Goal: Information Seeking & Learning: Compare options

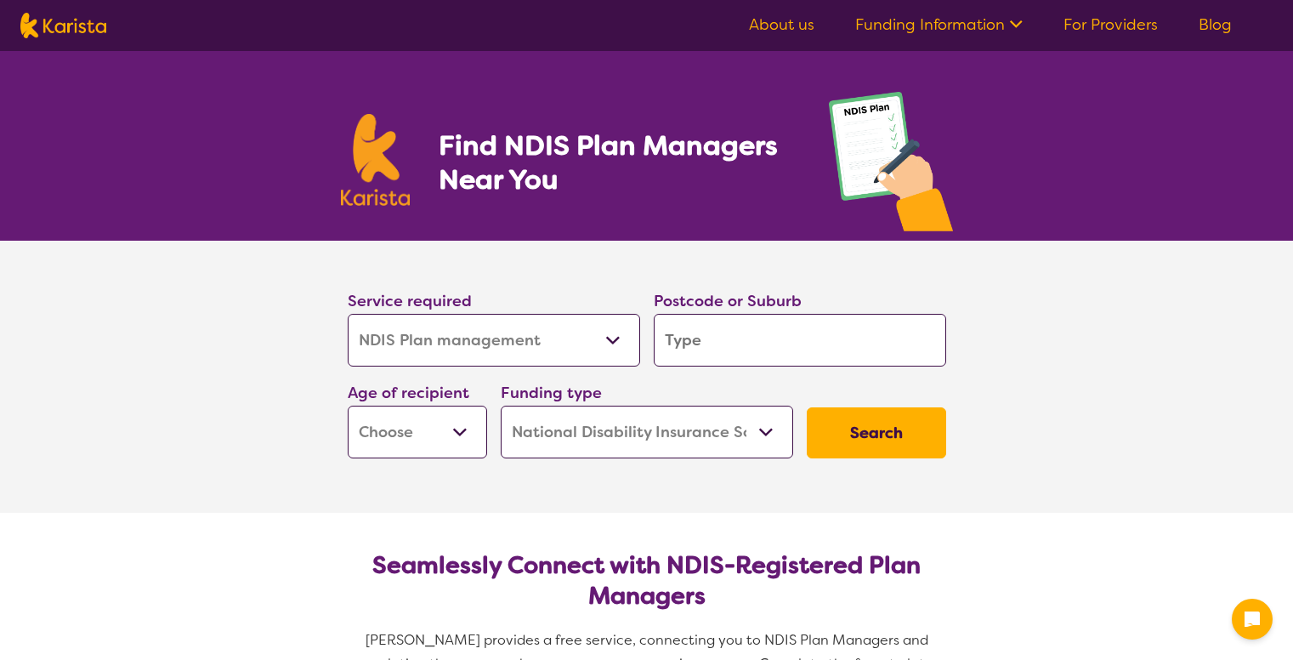
select select "NDIS Plan management"
select select "NDIS"
select select "NDIS Plan management"
select select "NDIS"
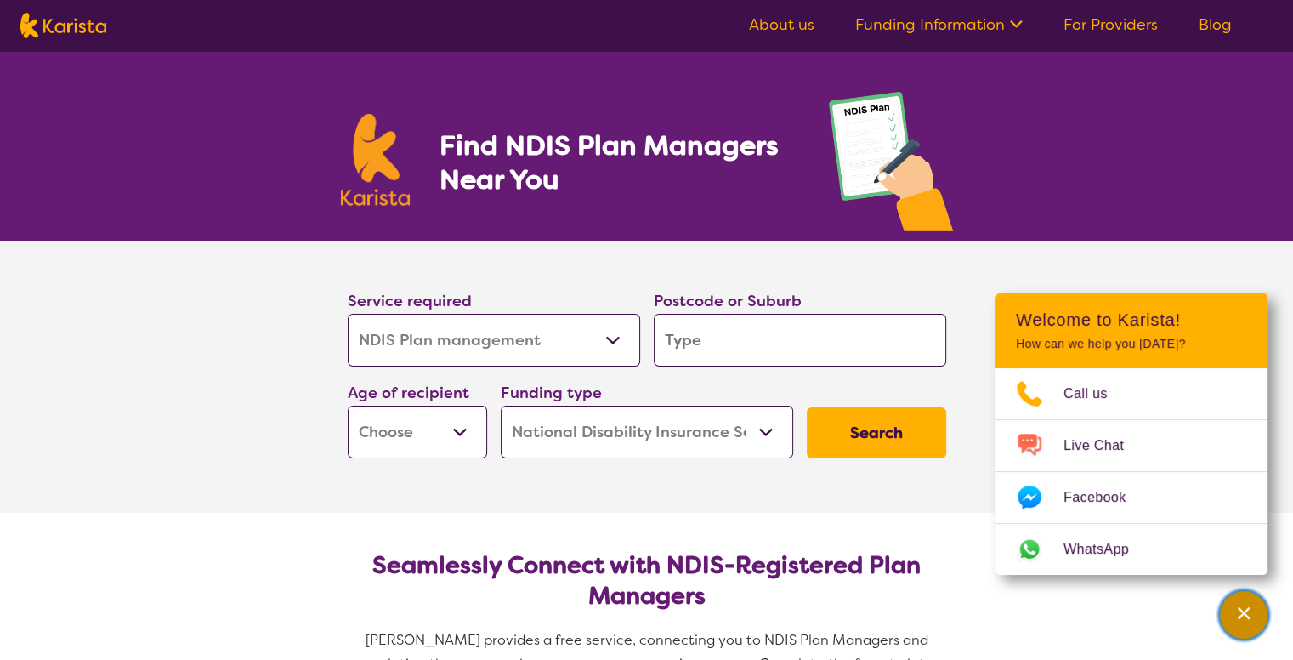
click at [1244, 613] on icon "Channel Menu" at bounding box center [1244, 613] width 12 height 12
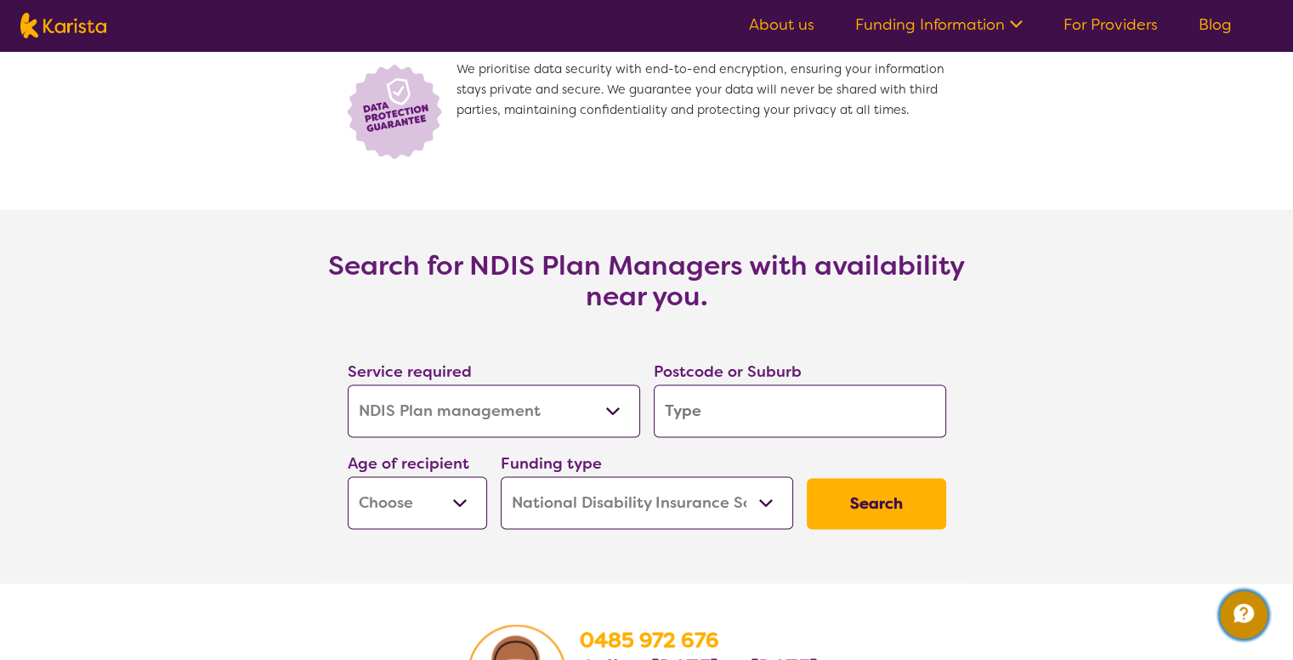
scroll to position [2635, 0]
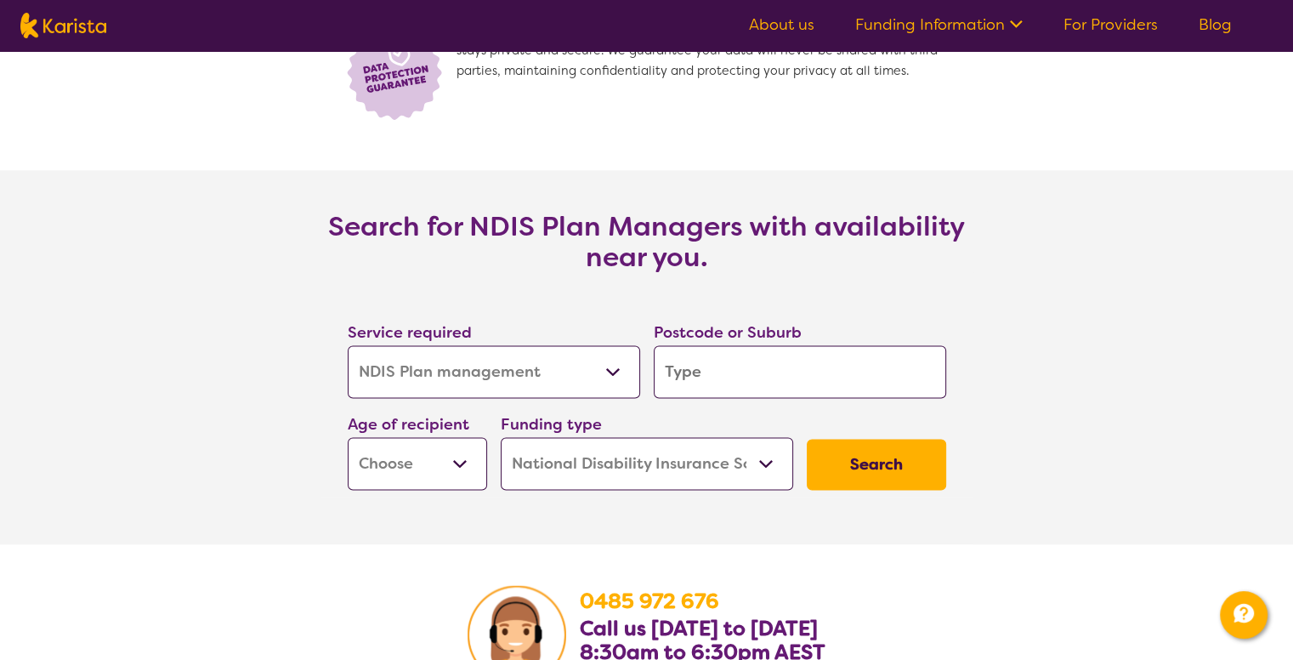
click at [611, 368] on select "Allied Health Assistant Assessment ([MEDICAL_DATA] or [MEDICAL_DATA]) Behaviour…" at bounding box center [494, 371] width 292 height 53
click at [721, 371] on input "search" at bounding box center [800, 371] width 292 height 53
type input "3216"
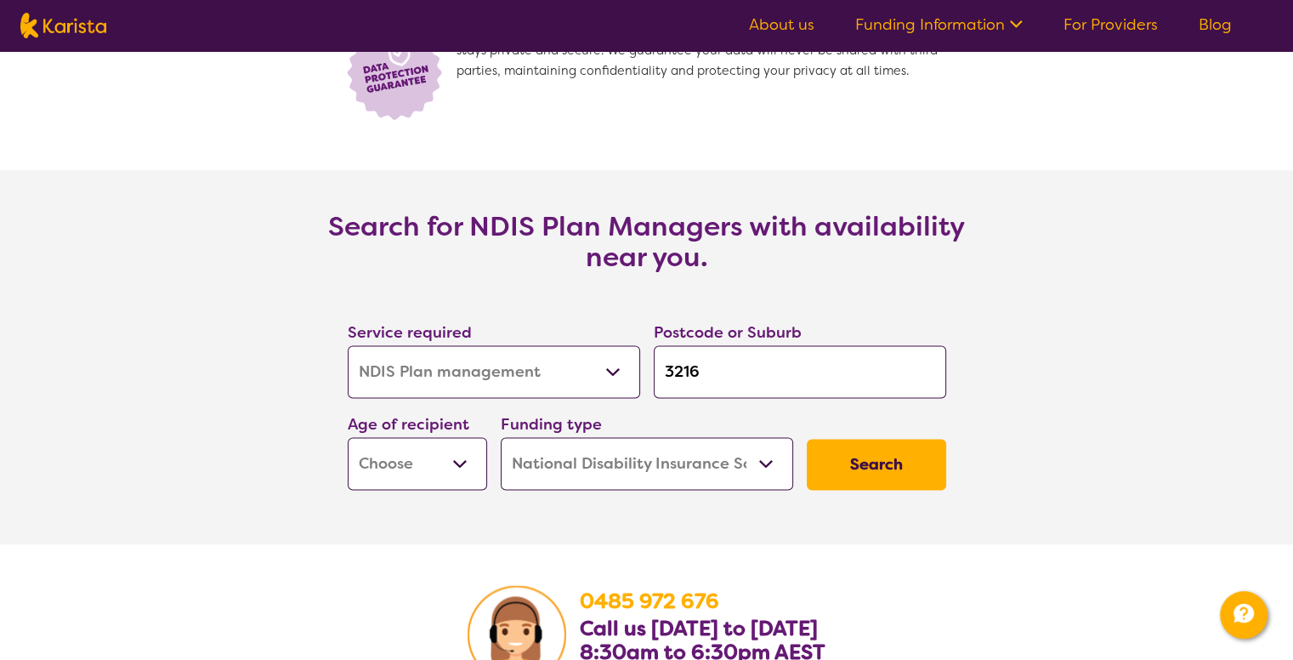
click at [463, 466] on select "Early Childhood - 0 to 9 Child - 10 to 11 Adolescent - 12 to 17 Adult - 18 to 6…" at bounding box center [417, 463] width 139 height 53
select select "AD"
click at [348, 437] on select "Early Childhood - 0 to 9 Child - 10 to 11 Adolescent - 12 to 17 Adult - 18 to 6…" at bounding box center [417, 463] width 139 height 53
select select "AD"
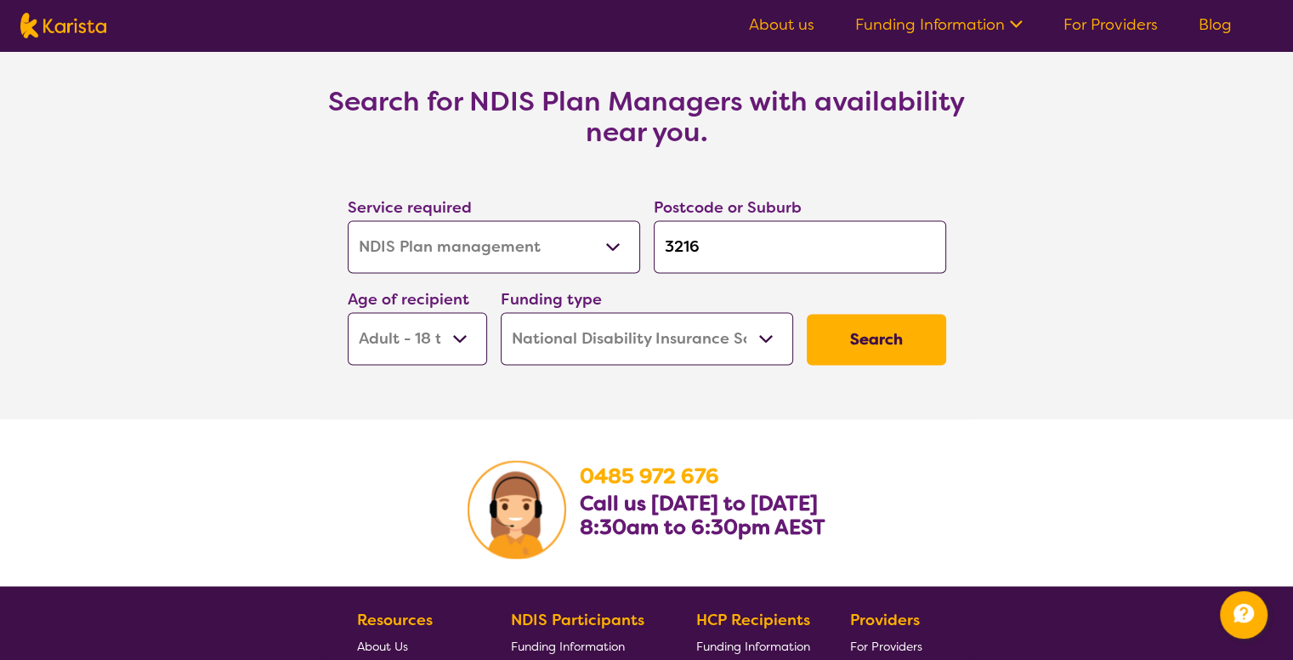
scroll to position [2720, 0]
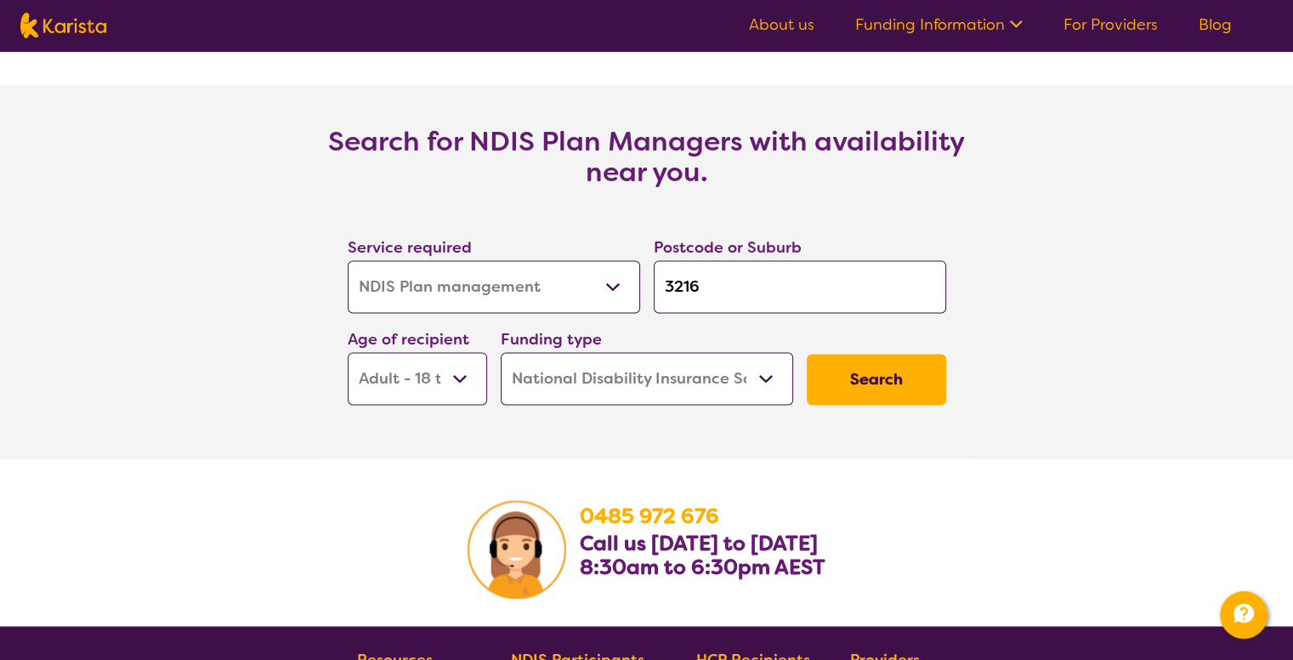
click at [867, 382] on button "Search" at bounding box center [876, 379] width 139 height 51
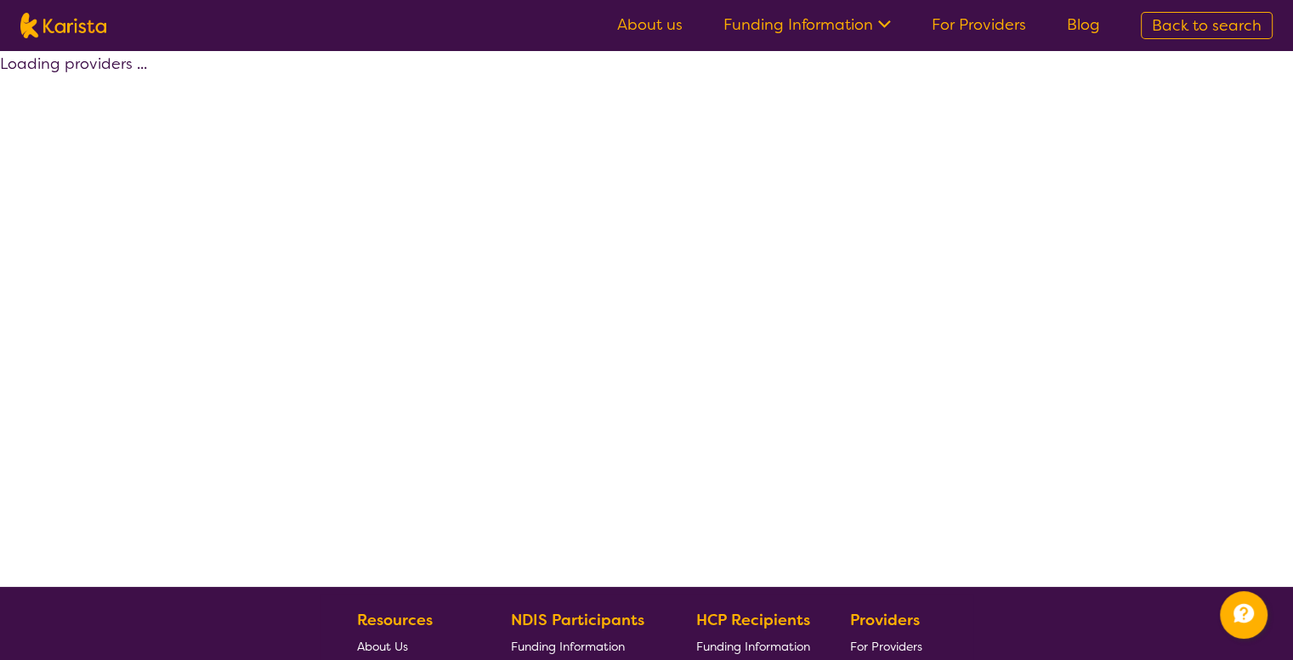
select select "by_score"
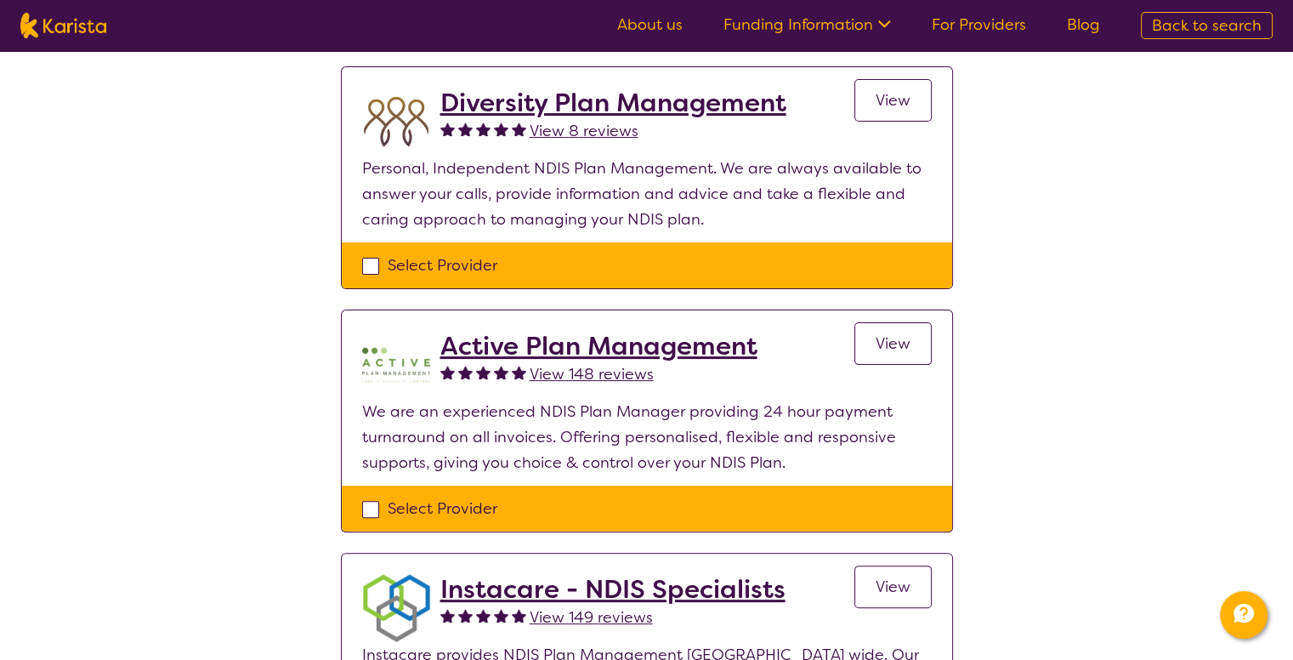
scroll to position [425, 0]
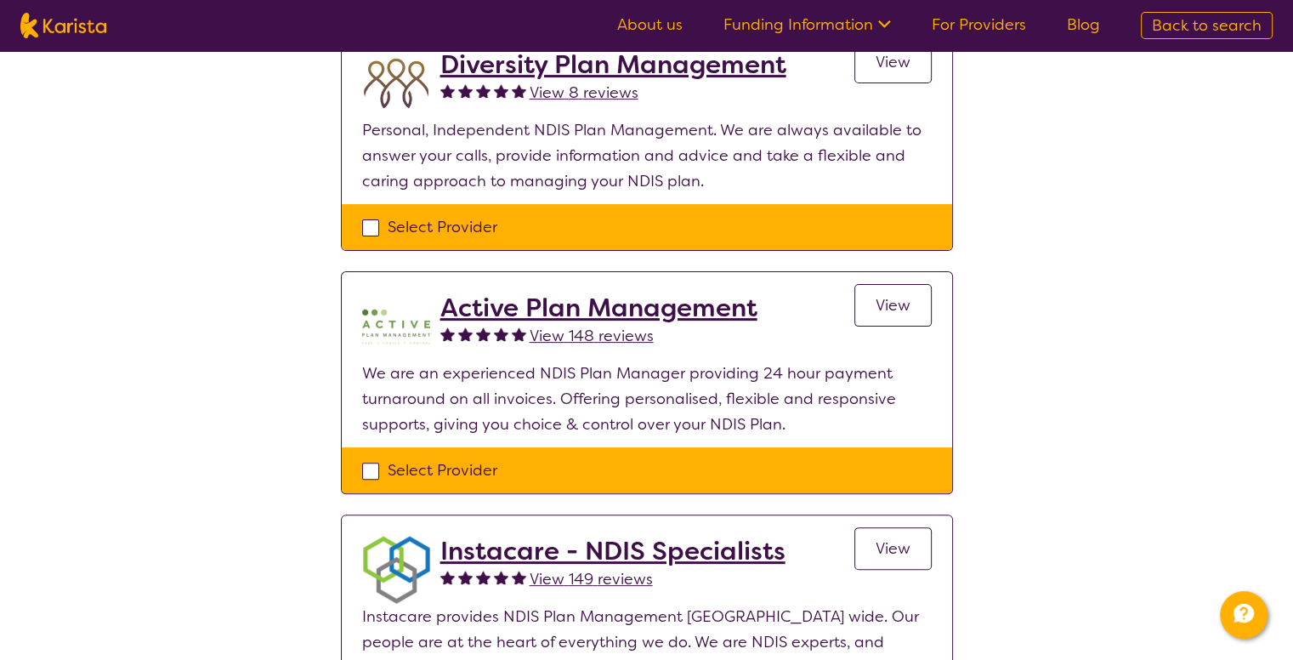
click at [573, 309] on h2 "Active Plan Management" at bounding box center [598, 307] width 317 height 31
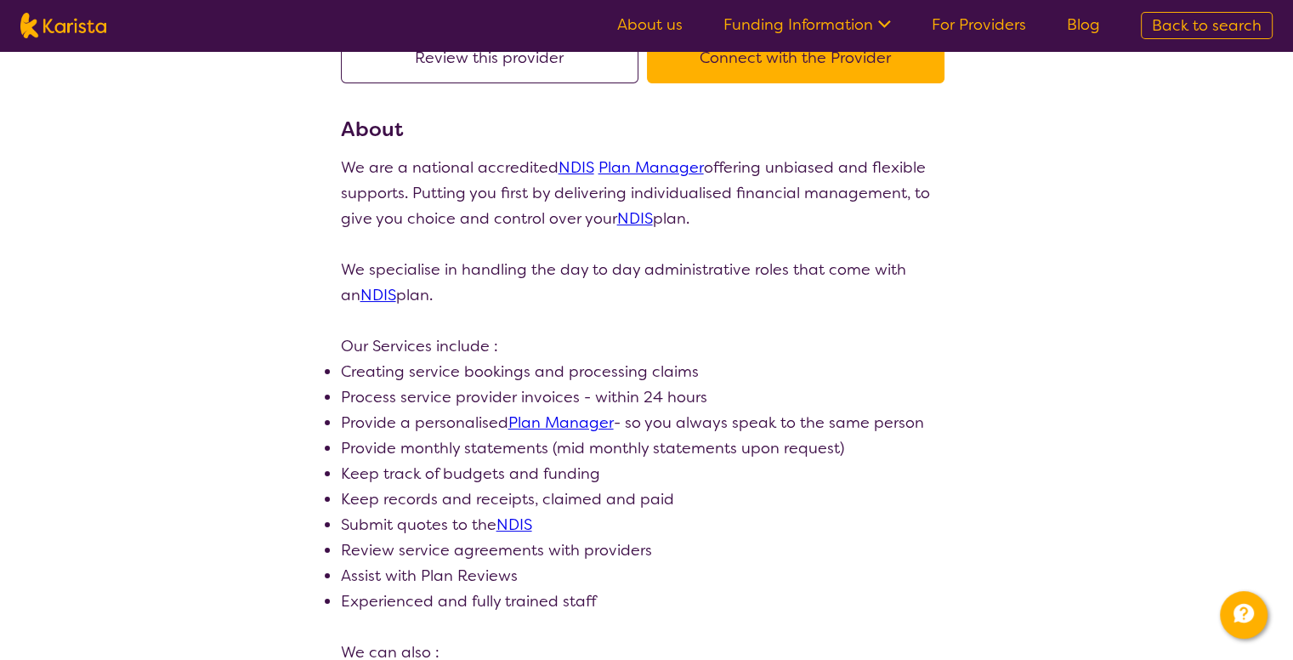
scroll to position [255, 0]
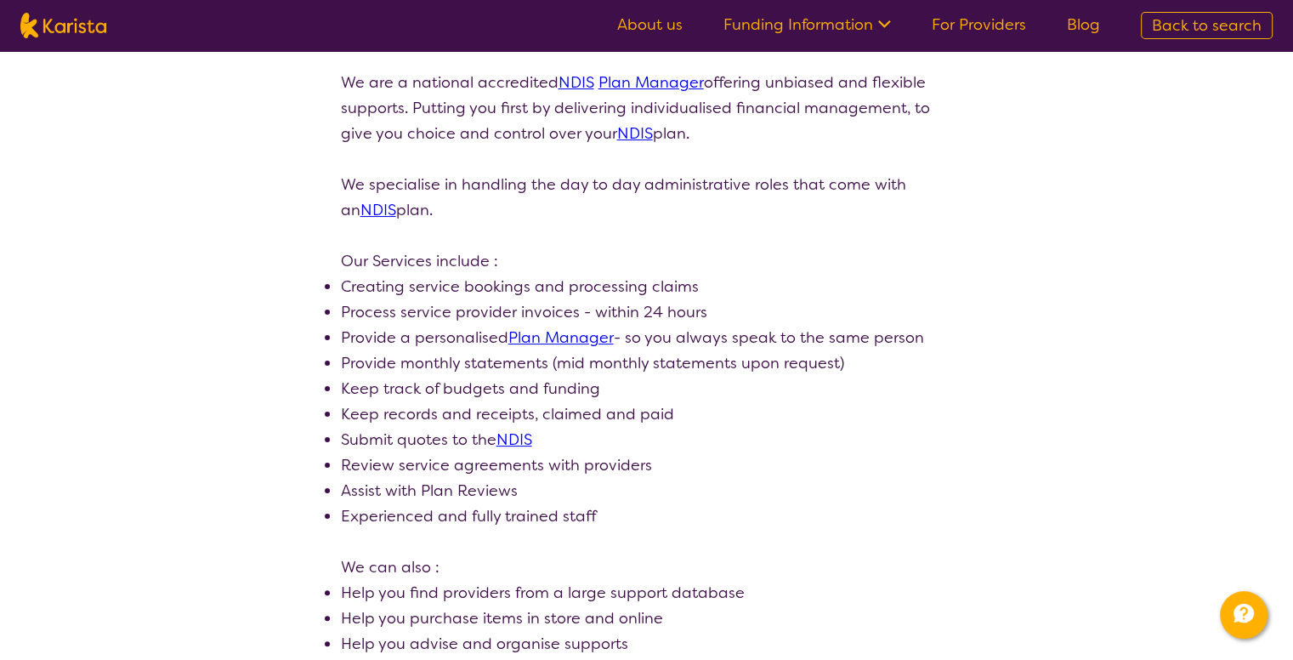
drag, startPoint x: 1053, startPoint y: 316, endPoint x: 1183, endPoint y: 418, distance: 165.3
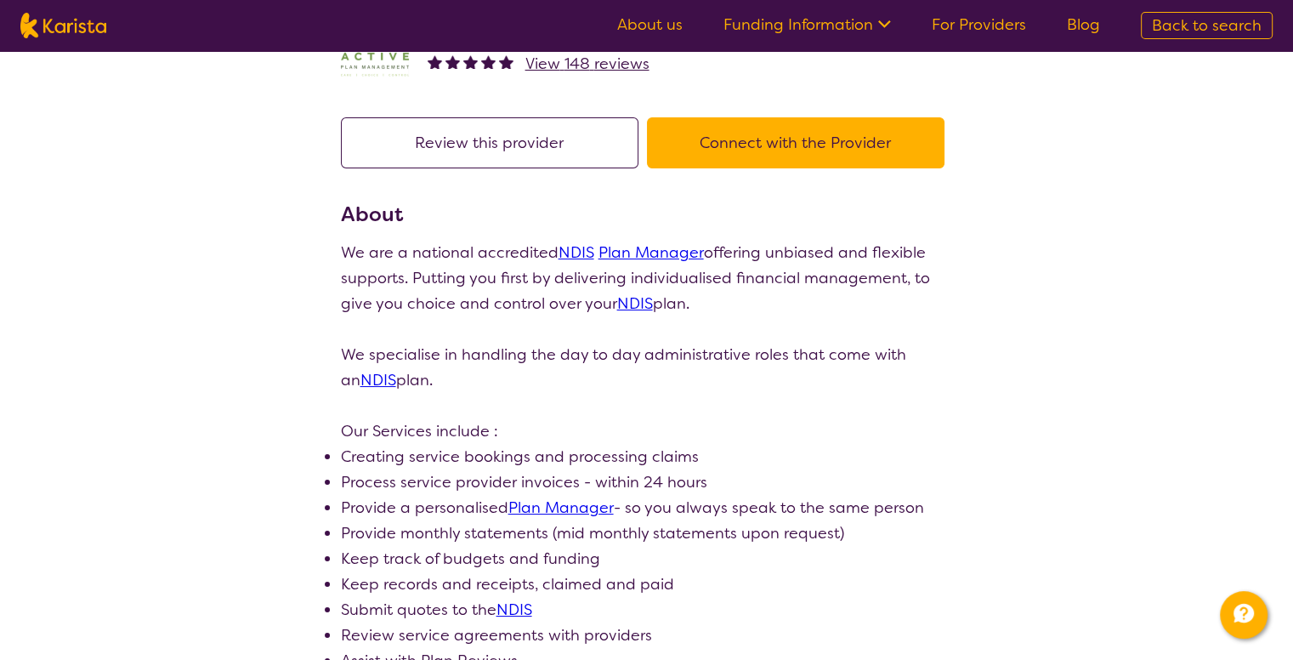
scroll to position [0, 0]
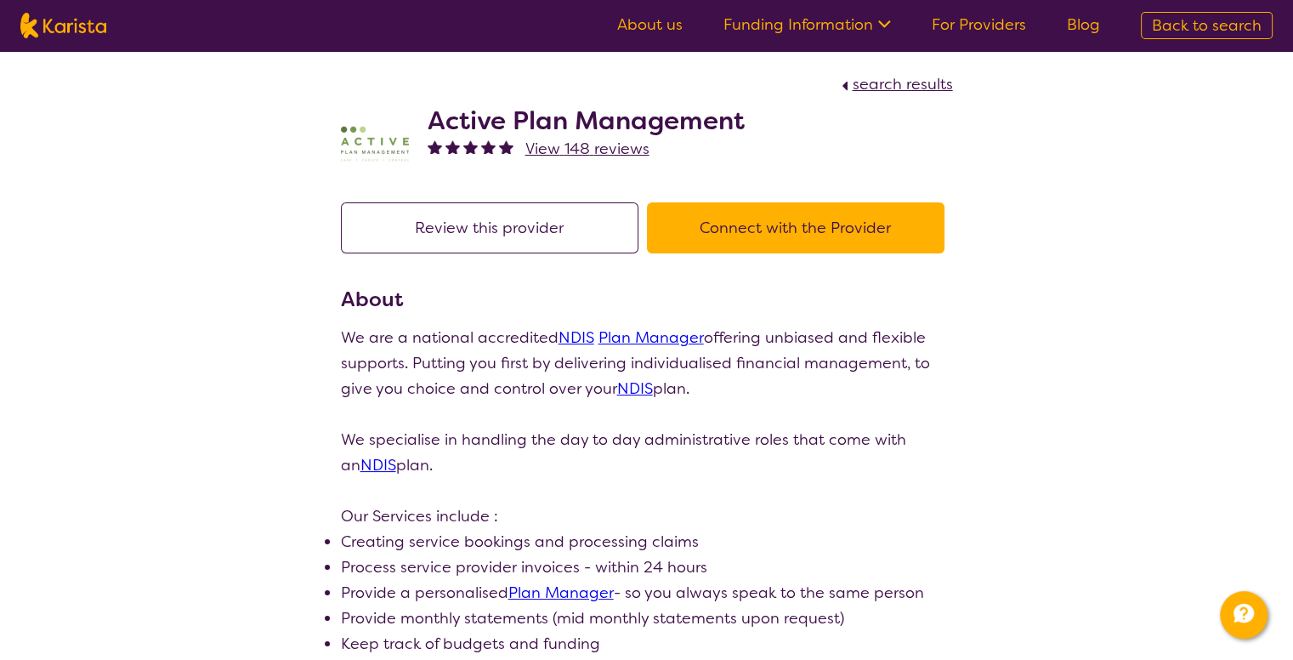
click at [792, 230] on button "Connect with the Provider" at bounding box center [796, 227] width 298 height 51
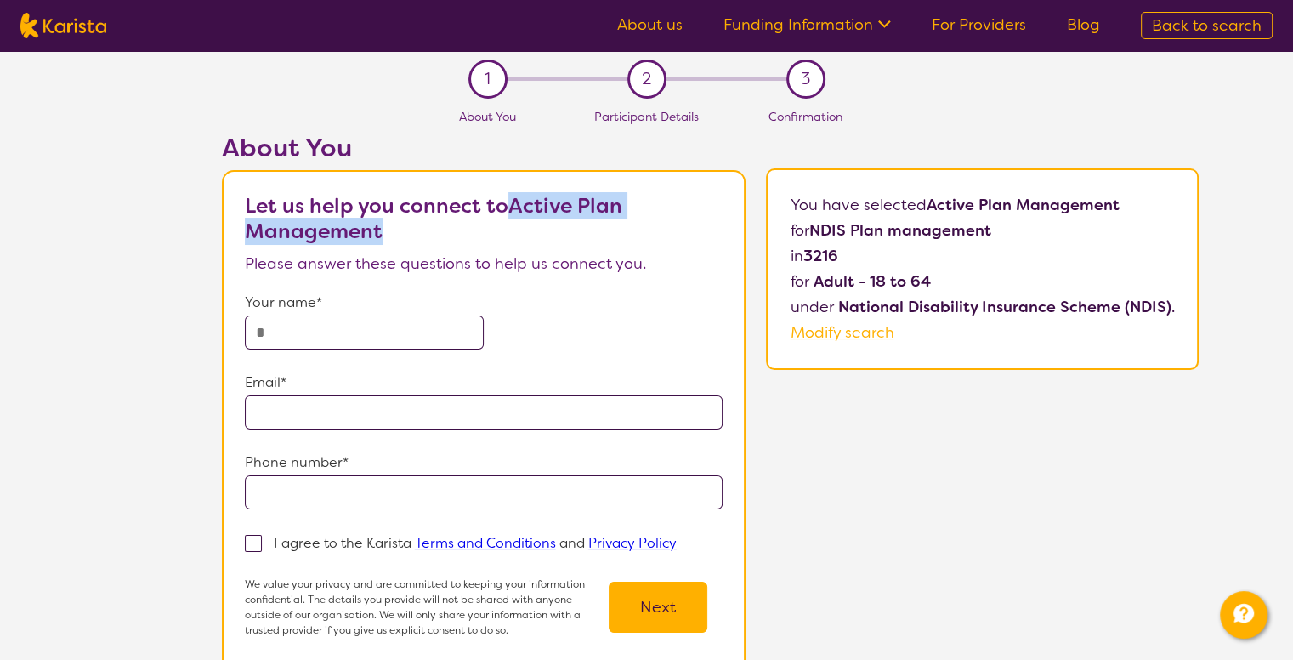
drag, startPoint x: 513, startPoint y: 201, endPoint x: 540, endPoint y: 233, distance: 41.0
click at [540, 233] on p "Let us help you connect to Active Plan Management" at bounding box center [484, 218] width 479 height 51
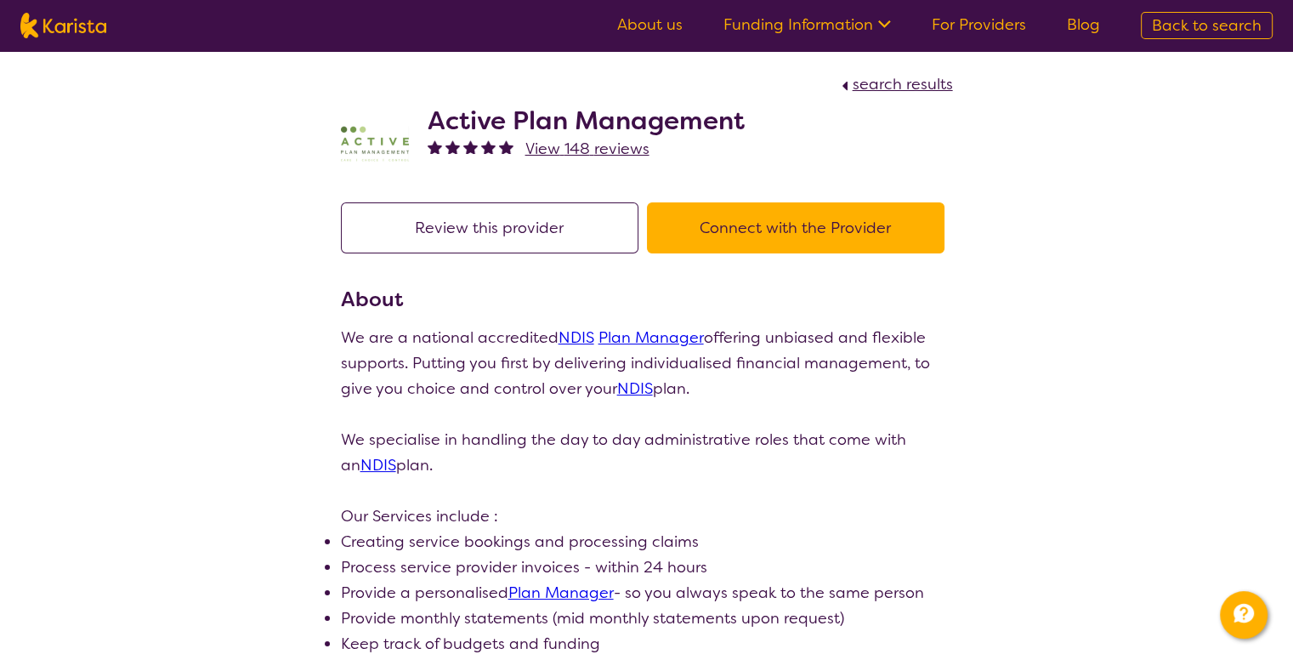
scroll to position [340, 0]
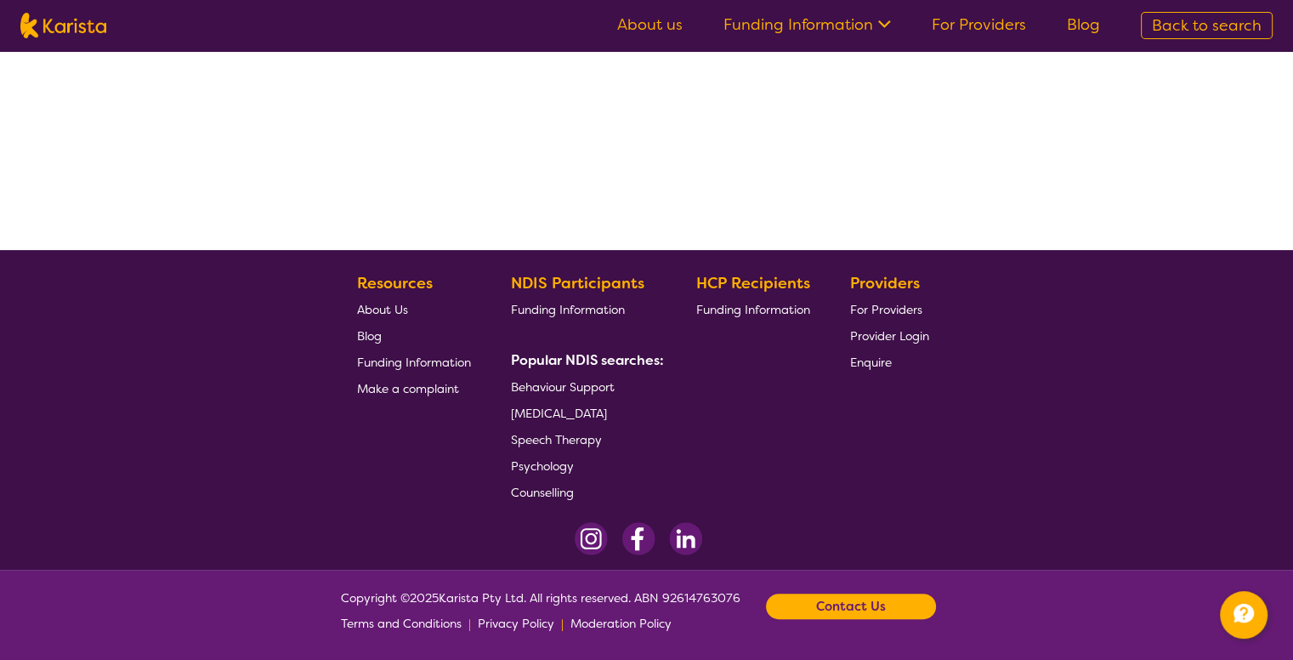
select select "by_score"
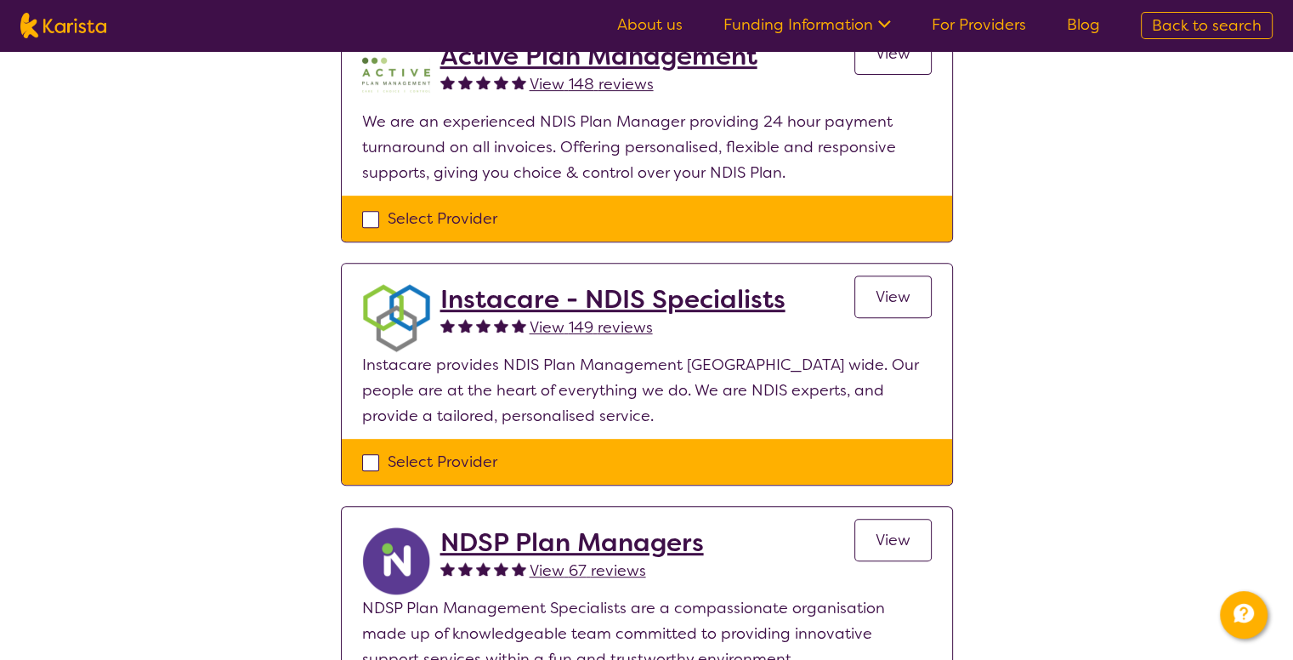
scroll to position [680, 0]
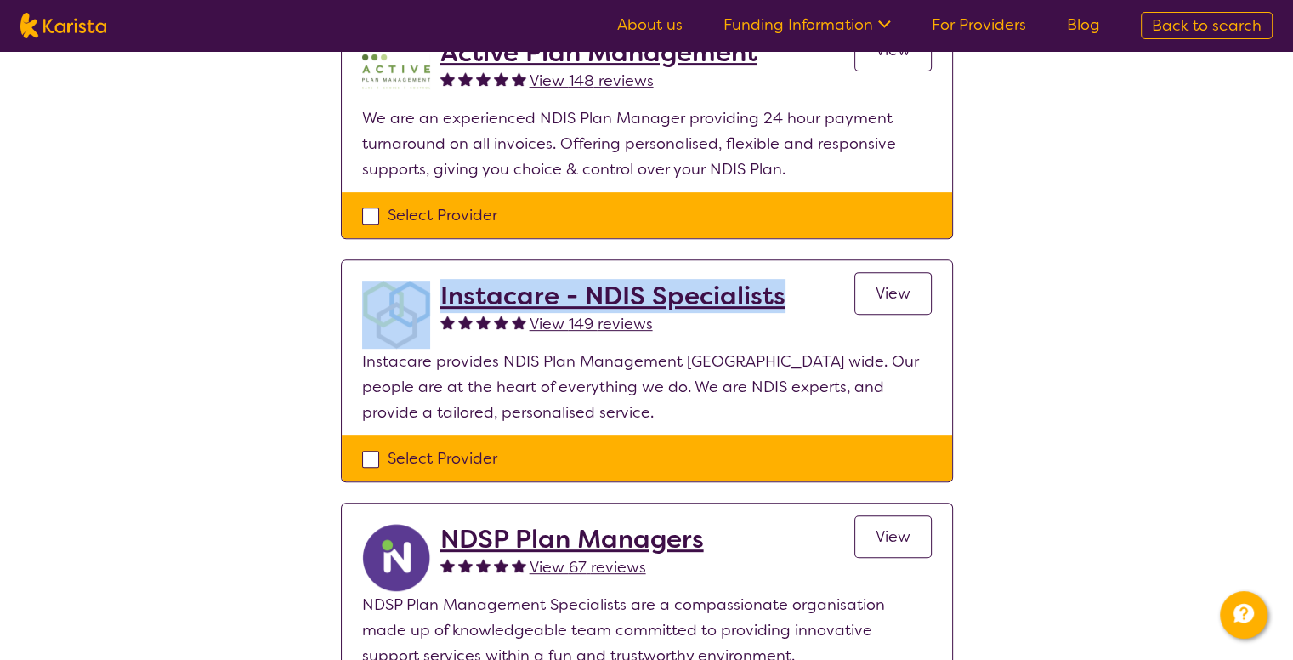
drag, startPoint x: 796, startPoint y: 290, endPoint x: 432, endPoint y: 296, distance: 363.9
click at [432, 296] on div "Instacare - NDIS Specialists View 149 reviews View" at bounding box center [647, 315] width 570 height 68
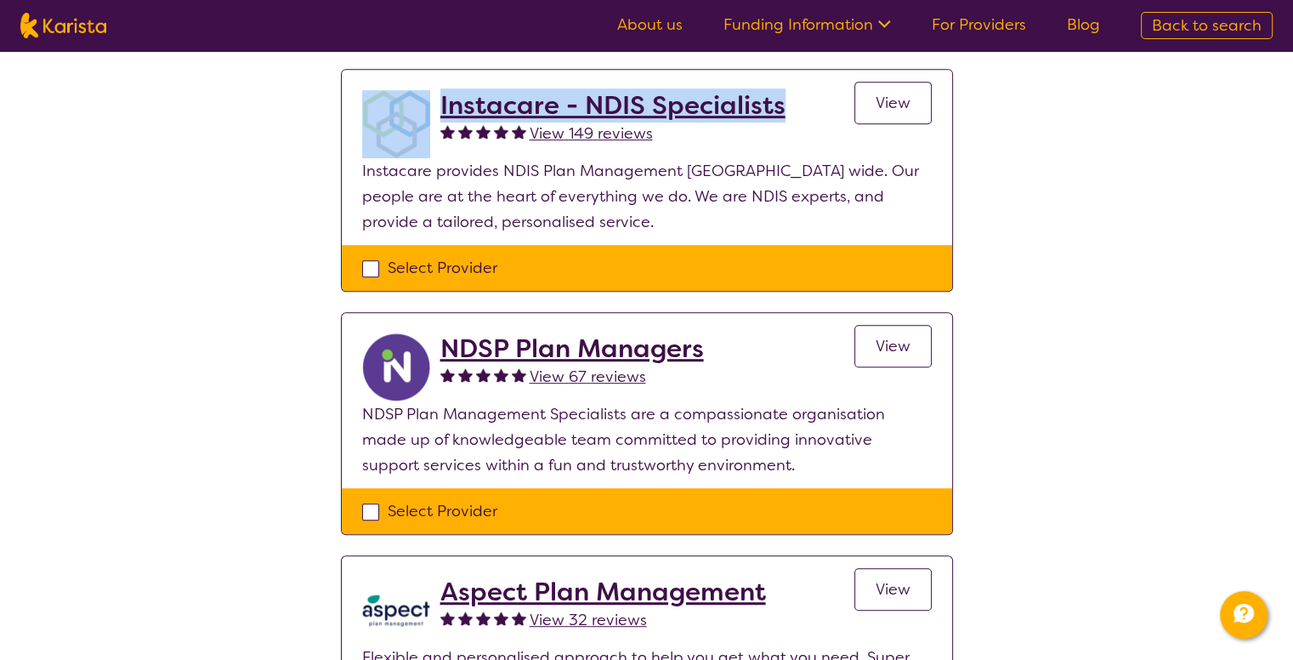
scroll to position [935, 0]
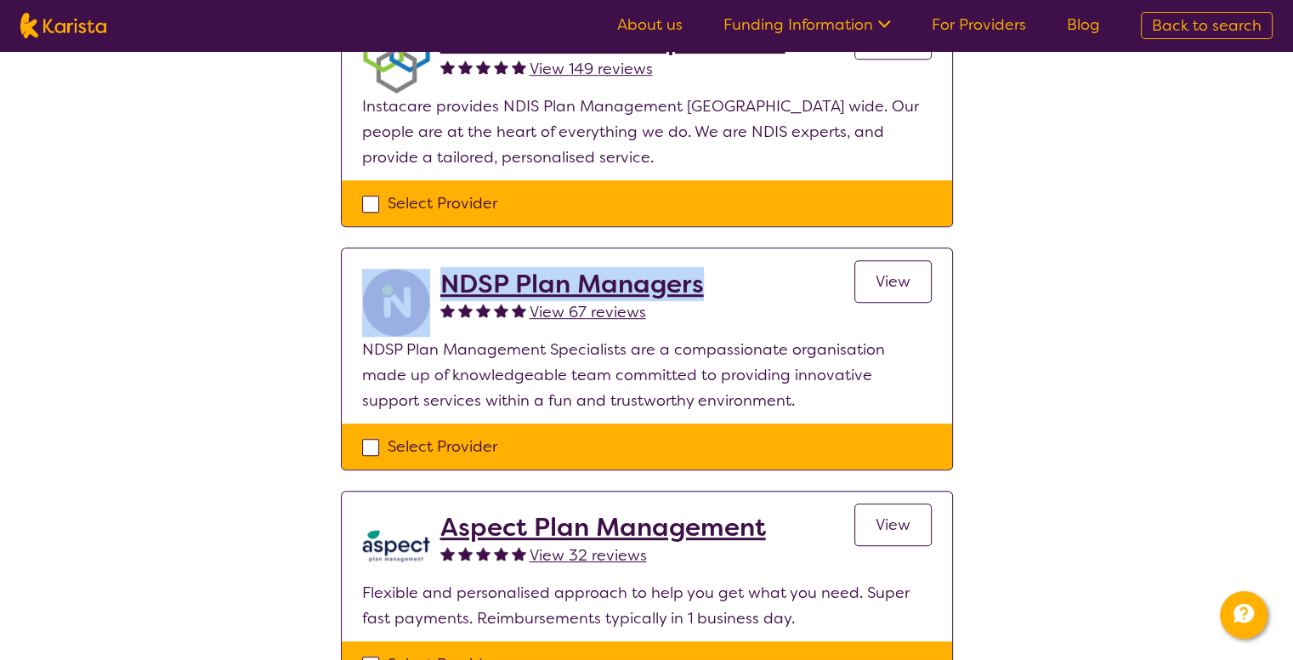
drag, startPoint x: 714, startPoint y: 283, endPoint x: 439, endPoint y: 288, distance: 275.5
click at [439, 288] on div "NDSP Plan Managers View 67 reviews View" at bounding box center [647, 303] width 570 height 68
click at [570, 276] on h2 "NDSP Plan Managers" at bounding box center [572, 284] width 264 height 31
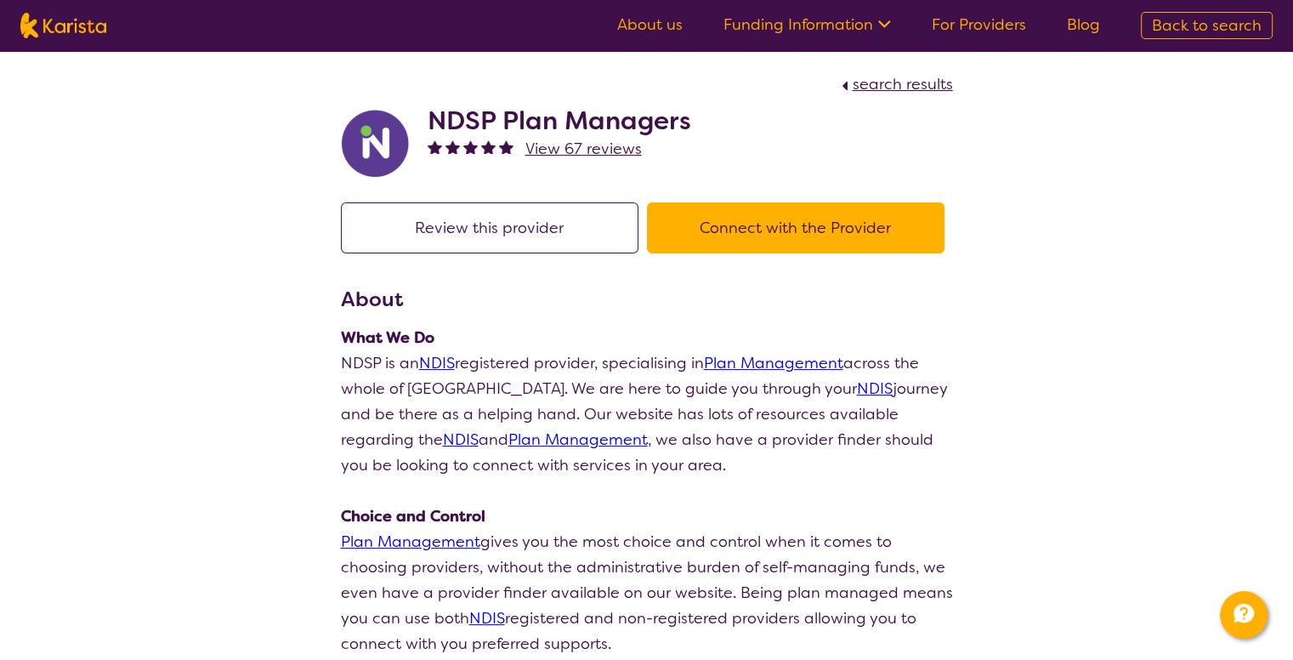
click at [823, 230] on button "Connect with the Provider" at bounding box center [796, 227] width 298 height 51
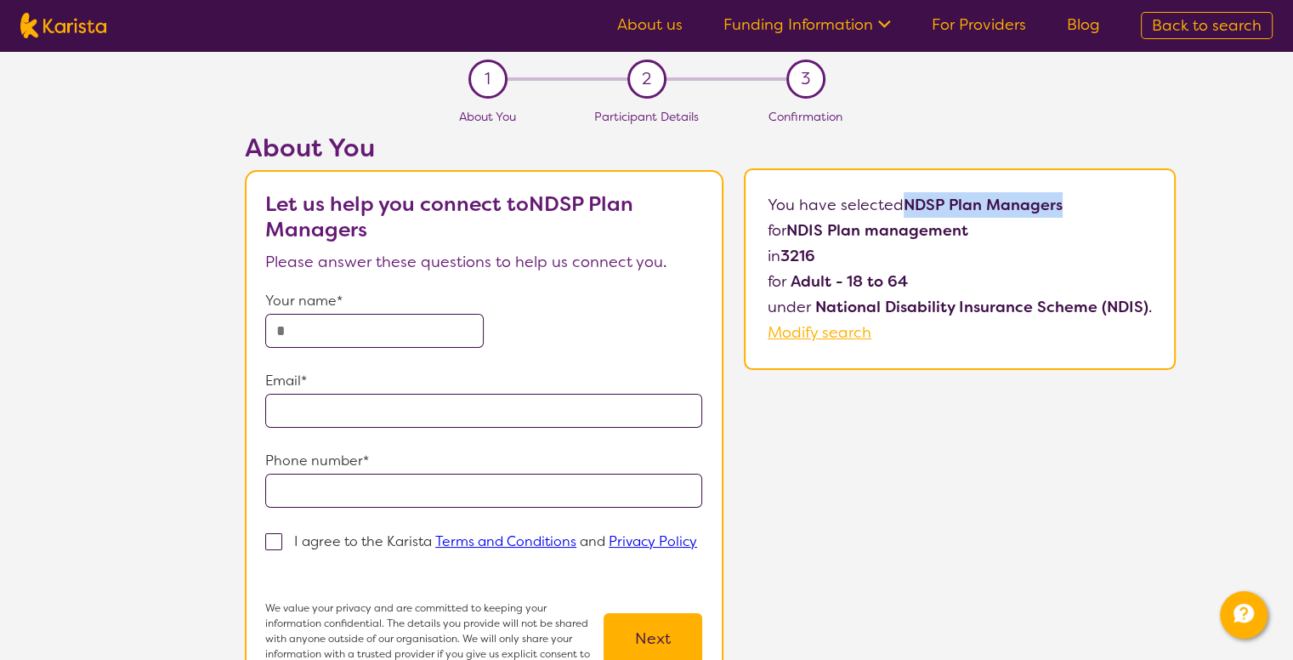
drag, startPoint x: 906, startPoint y: 201, endPoint x: 1069, endPoint y: 204, distance: 163.2
click at [1069, 204] on p "You have selected NDSP Plan Managers for NDIS Plan management in 3216 for Adult…" at bounding box center [960, 268] width 384 height 153
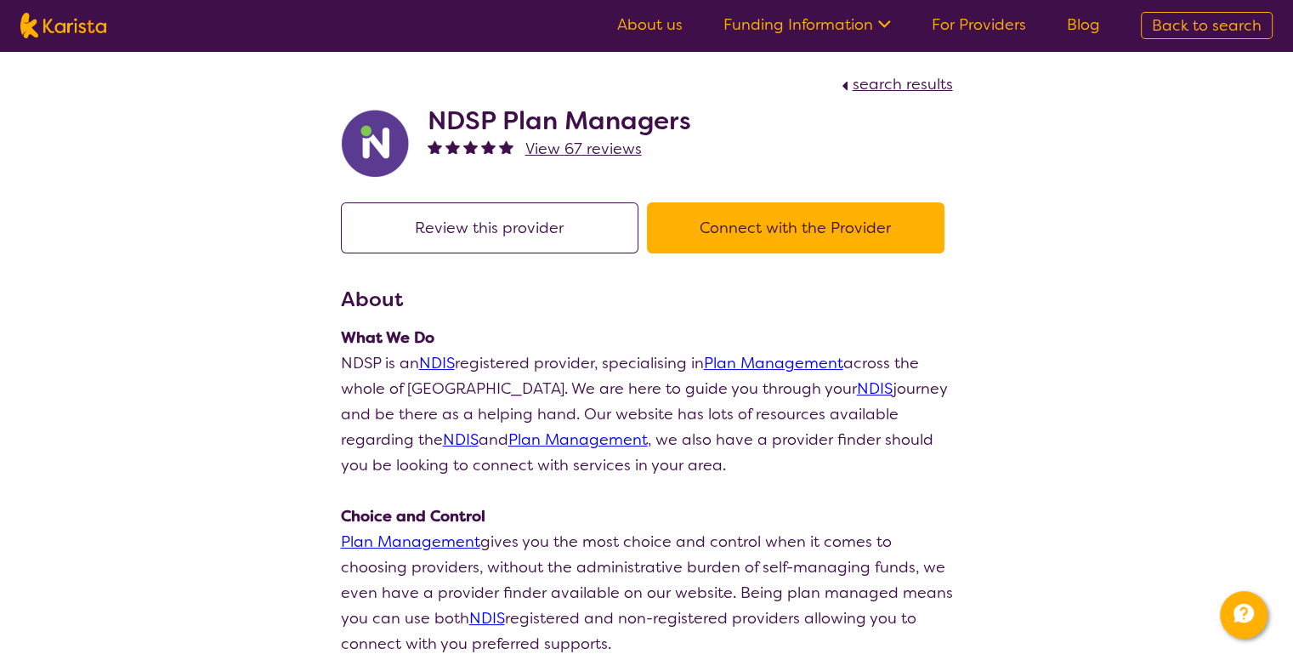
scroll to position [340, 0]
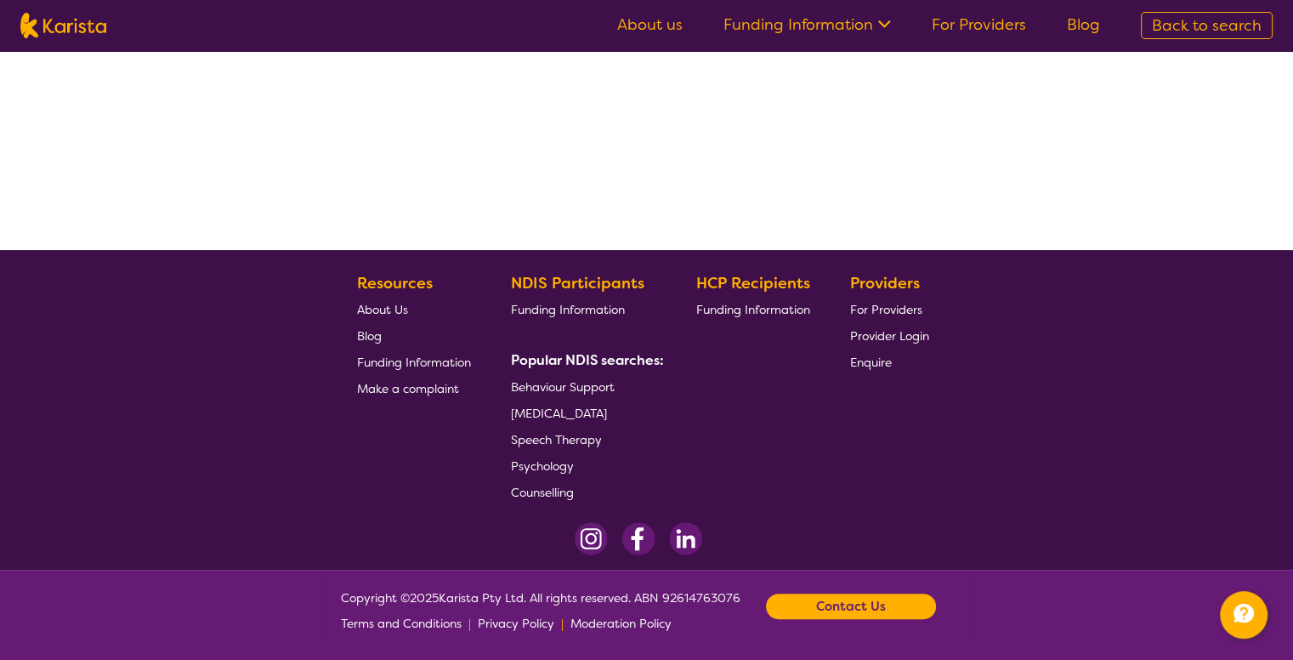
select select "by_score"
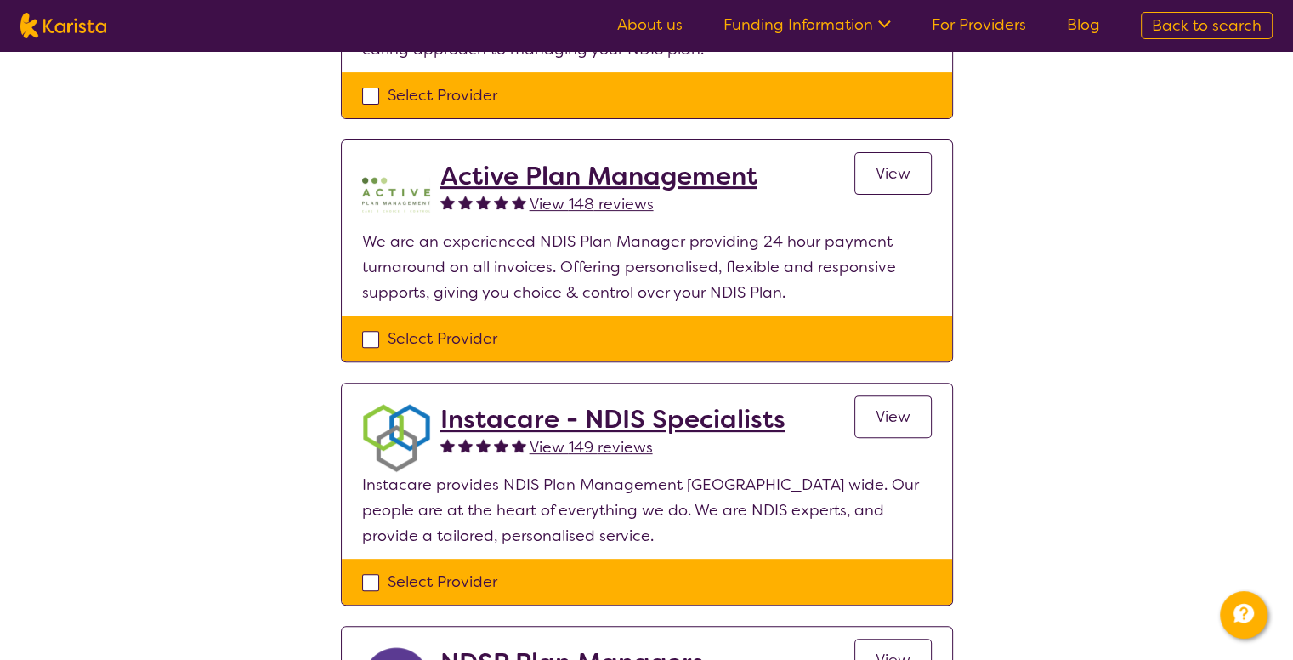
scroll to position [595, 0]
